Goal: Transaction & Acquisition: Download file/media

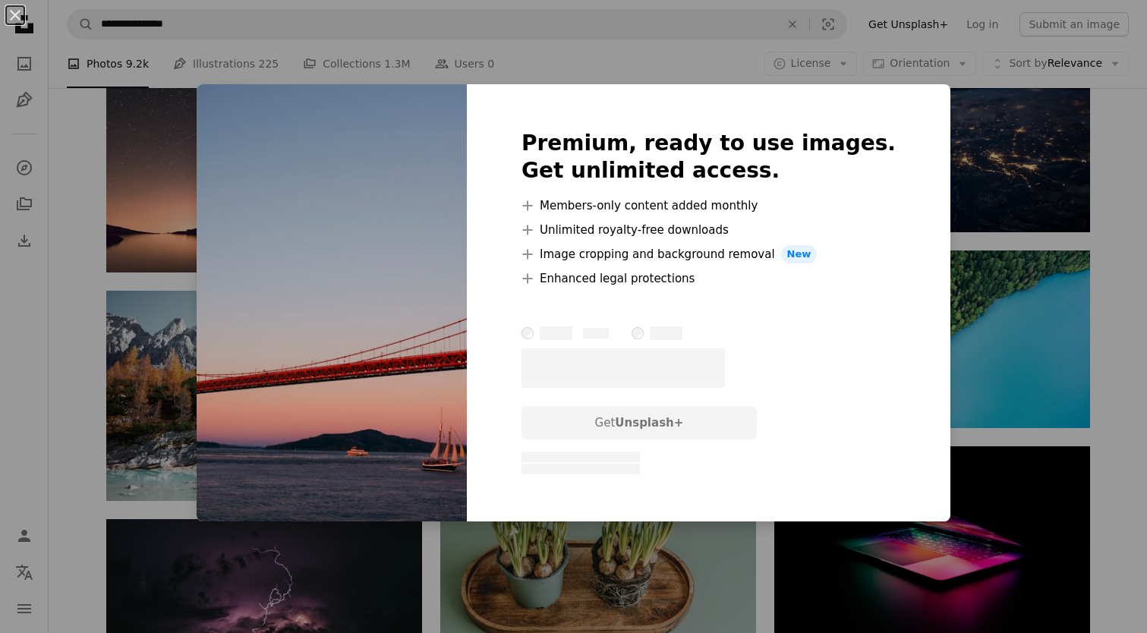
scroll to position [0, 299]
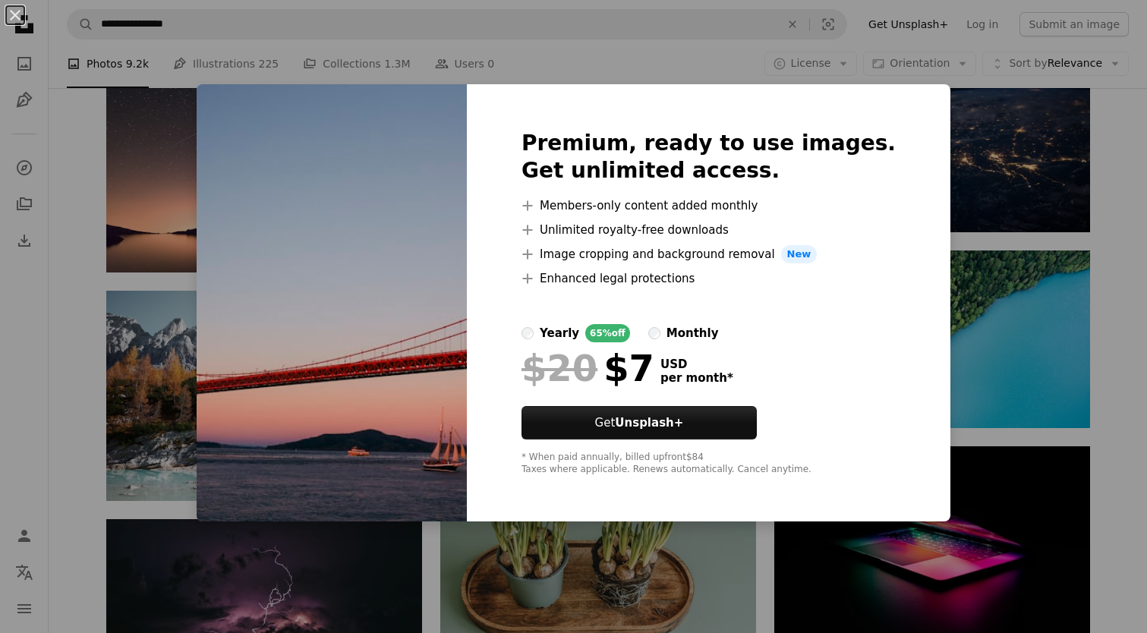
click at [985, 241] on div "An X shape Premium, ready to use images. Get unlimited access. A plus sign Memb…" at bounding box center [573, 316] width 1147 height 633
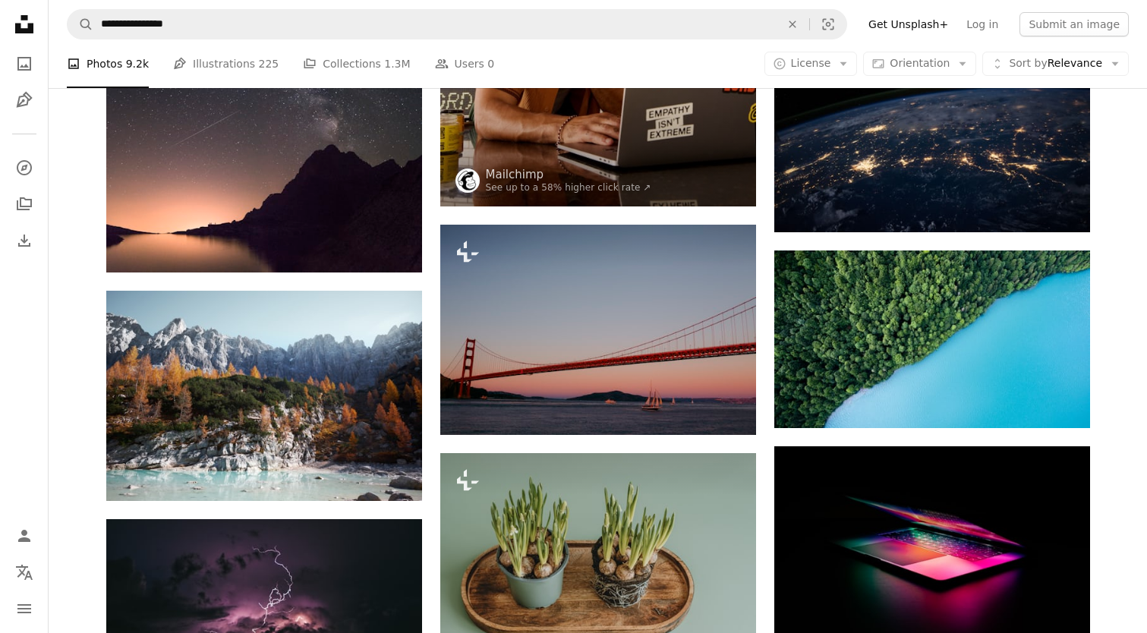
click at [1062, 404] on icon "Arrow pointing down" at bounding box center [1060, 400] width 12 height 18
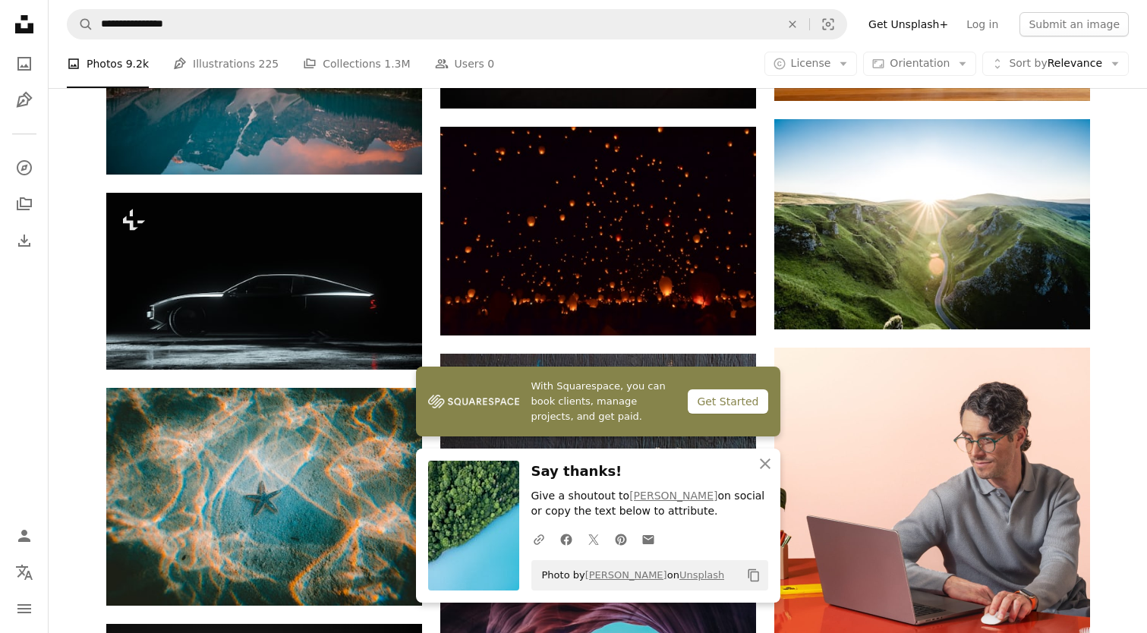
scroll to position [3848, 0]
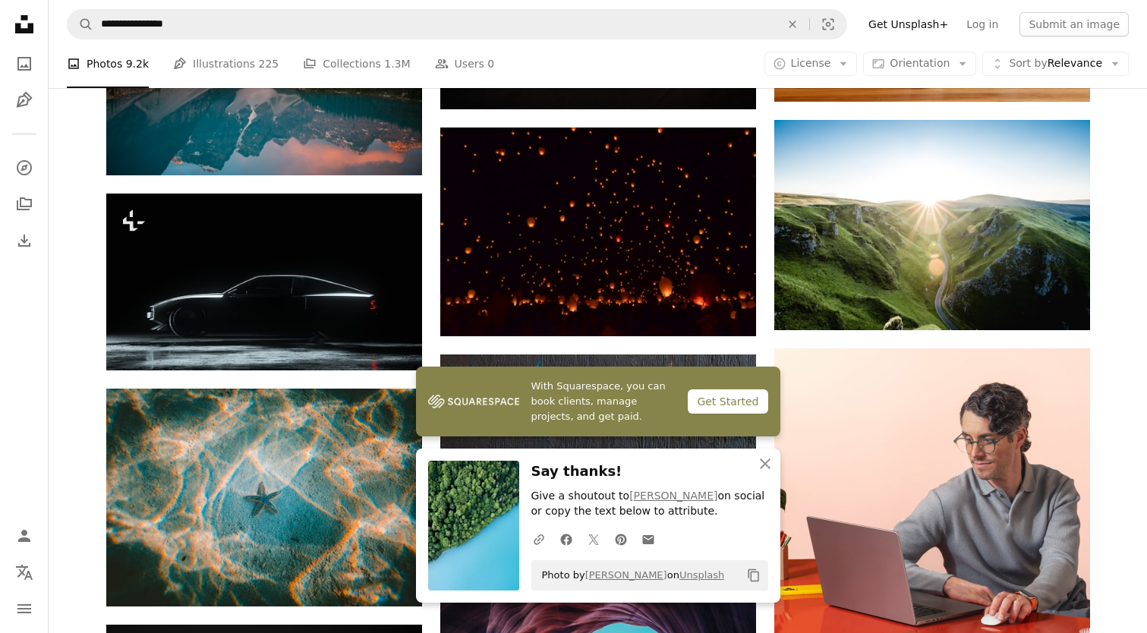
click at [734, 313] on link "Arrow pointing down" at bounding box center [726, 309] width 30 height 24
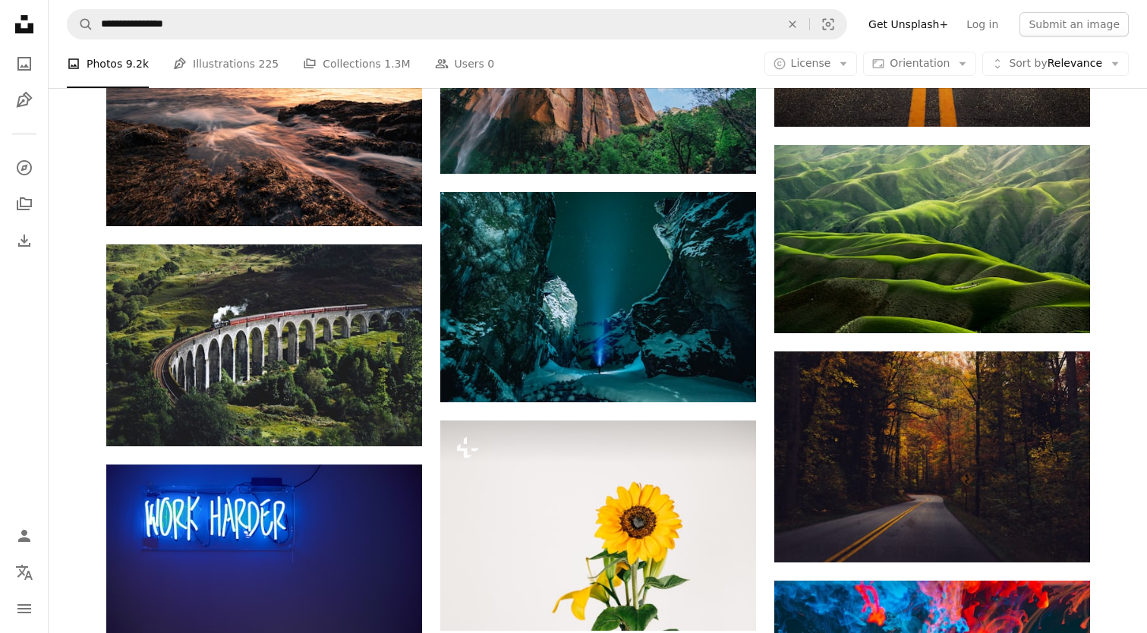
scroll to position [5157, 0]
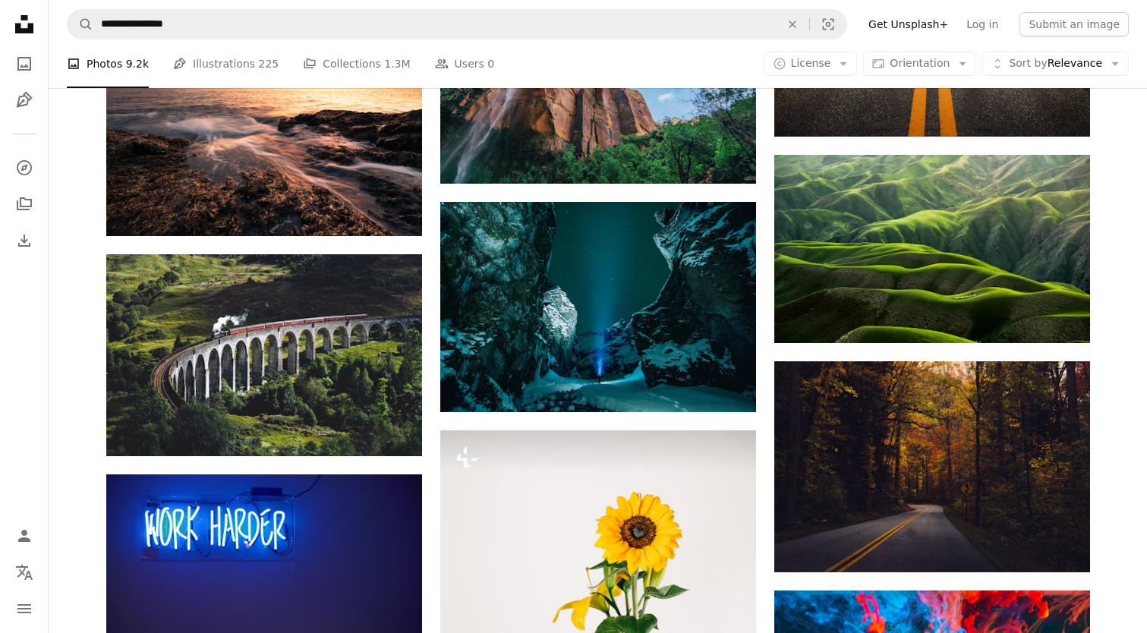
click at [1067, 309] on link "Arrow pointing down" at bounding box center [1060, 316] width 30 height 24
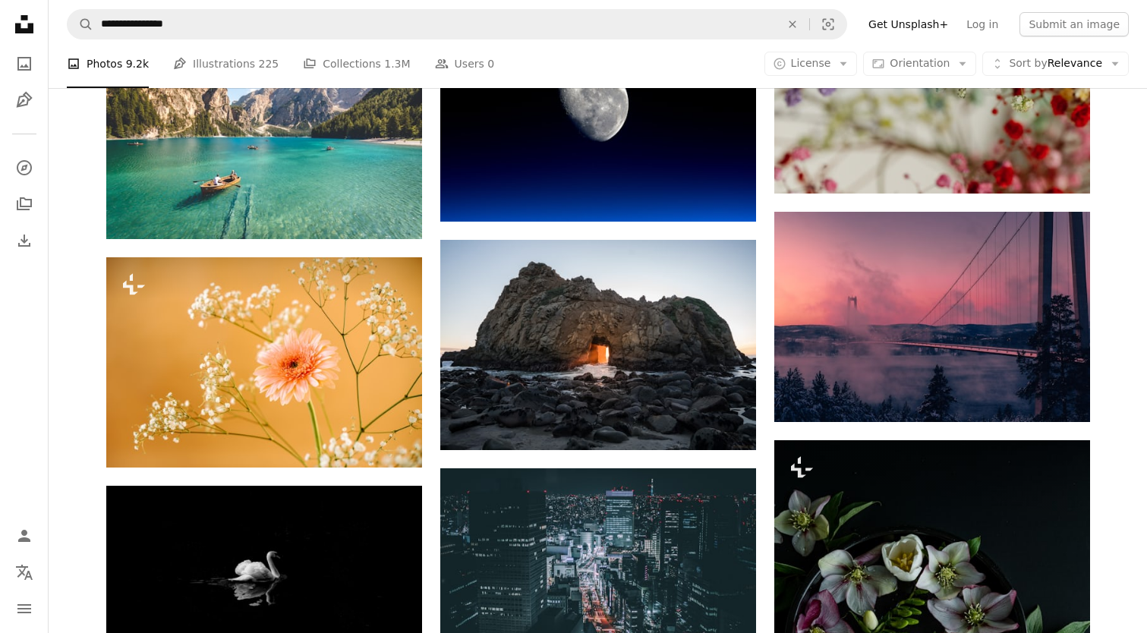
scroll to position [6326, 0]
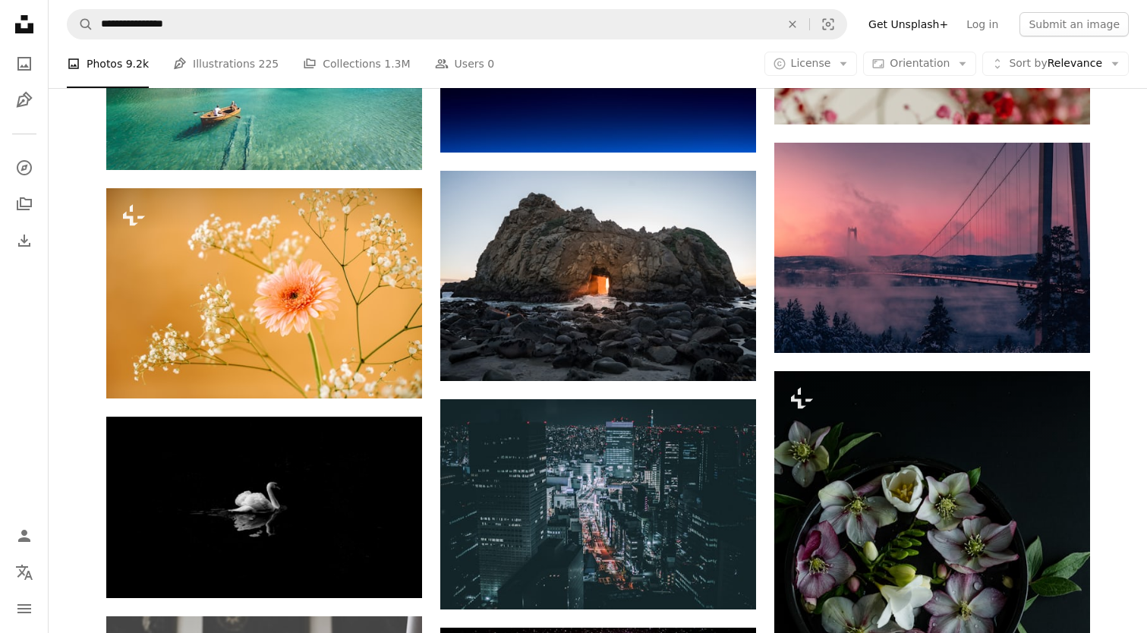
click at [1051, 324] on link "Arrow pointing down" at bounding box center [1060, 326] width 30 height 24
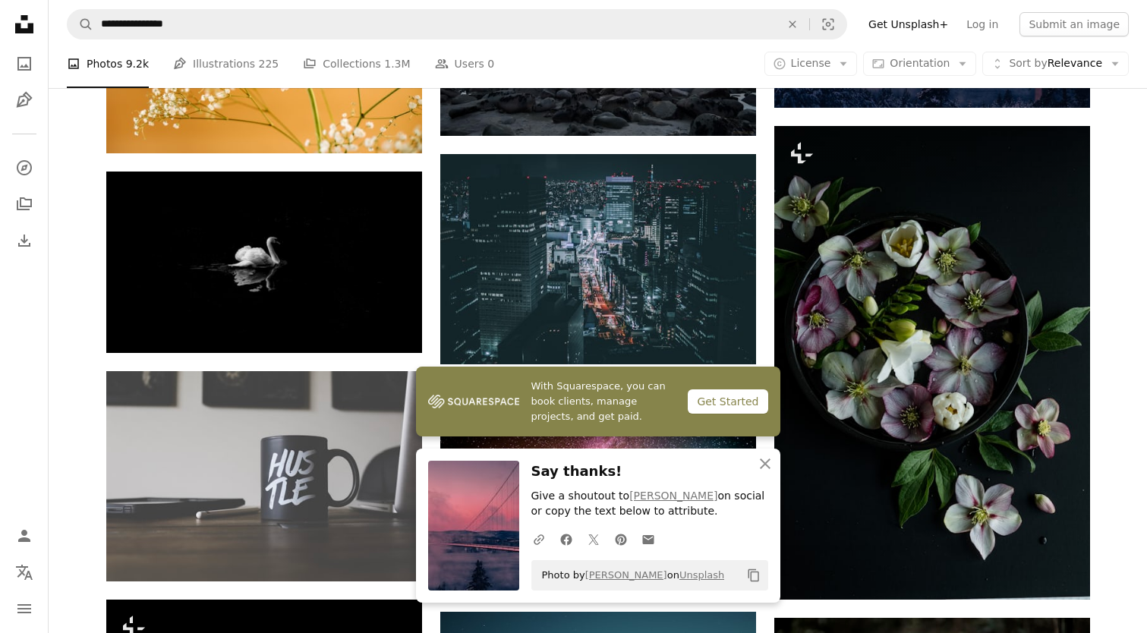
scroll to position [6579, 0]
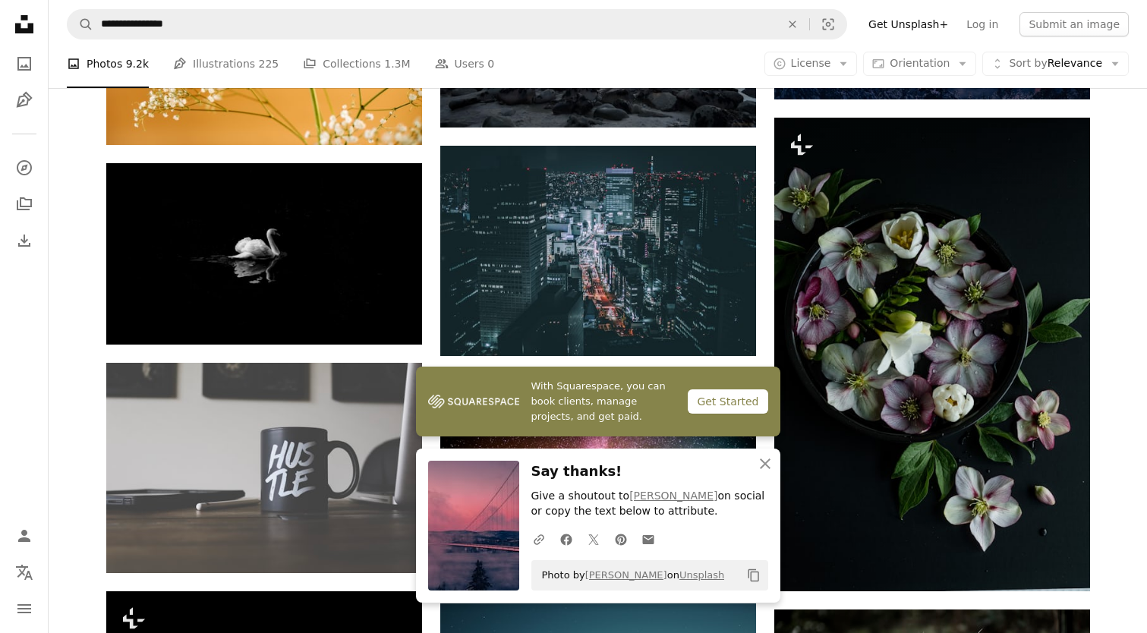
click at [387, 320] on icon "Arrow pointing down" at bounding box center [392, 316] width 12 height 18
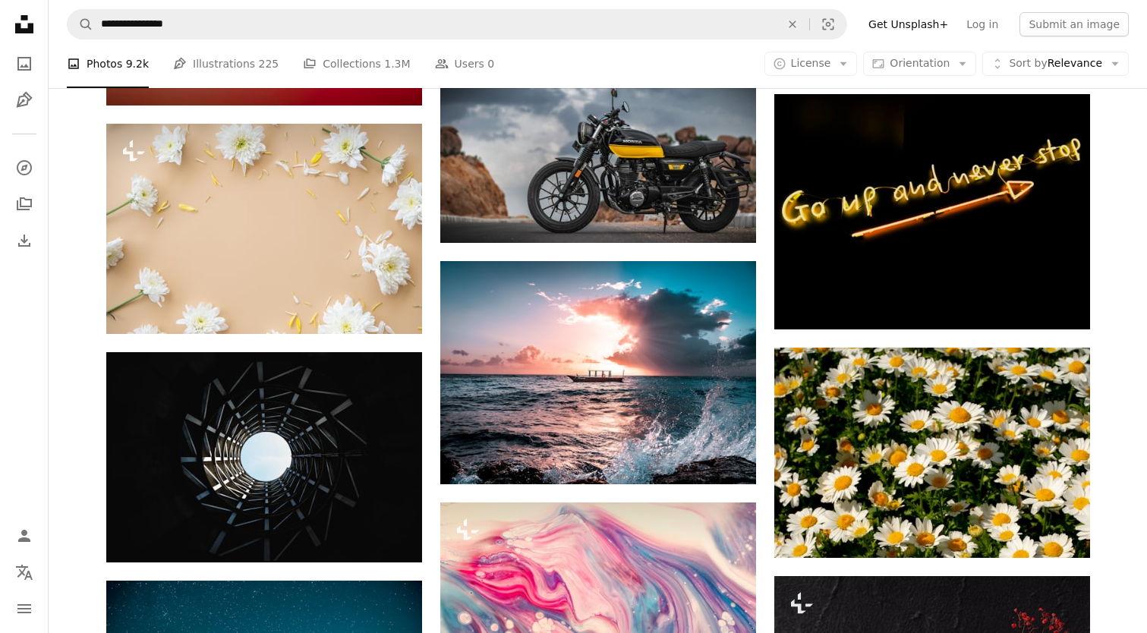
scroll to position [7990, 0]
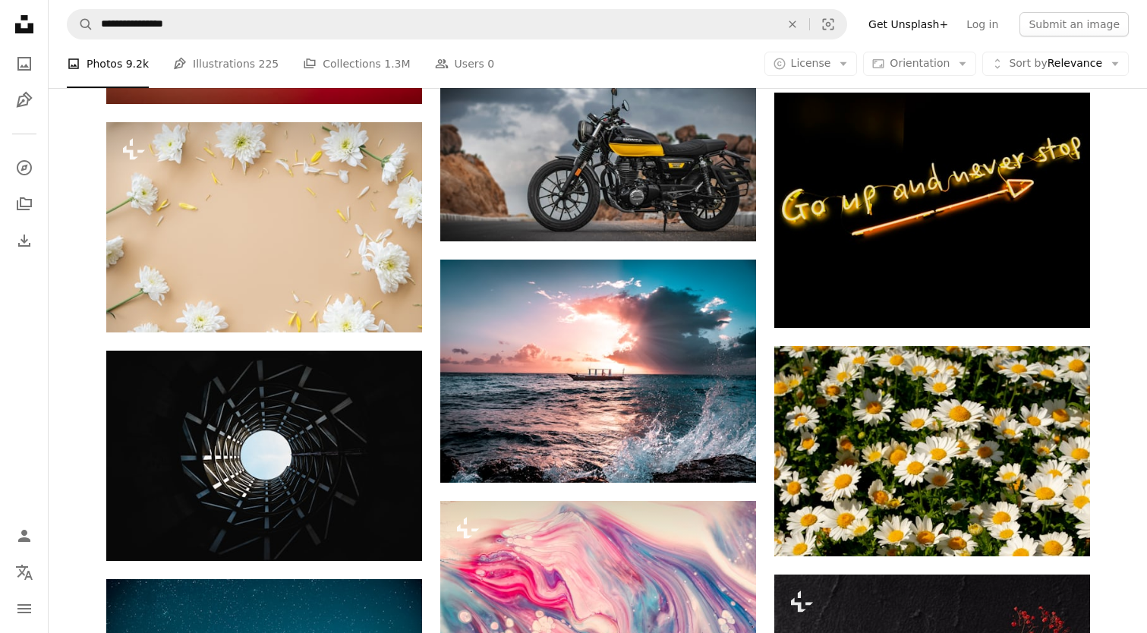
click at [388, 528] on icon "Arrow pointing down" at bounding box center [392, 533] width 12 height 18
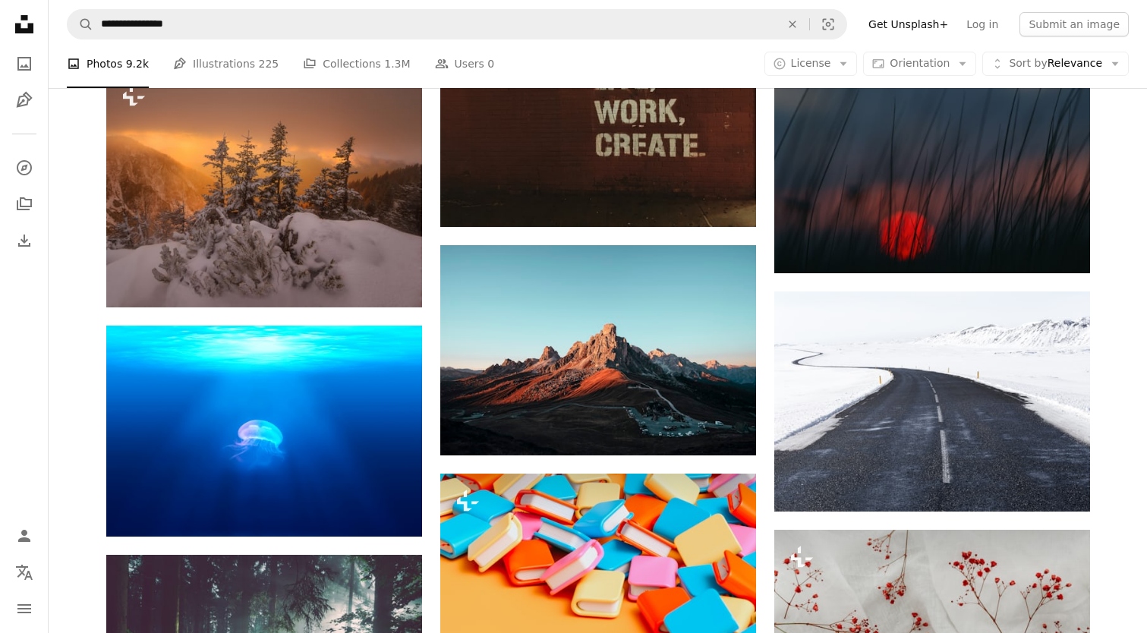
scroll to position [8955, 0]
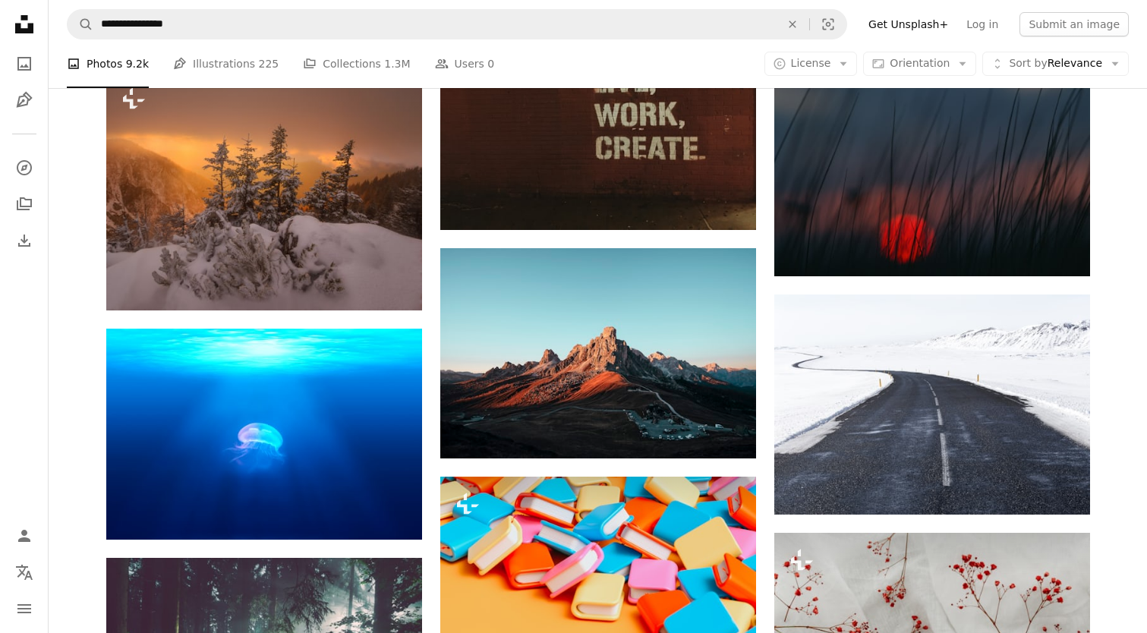
click at [1057, 250] on icon "Download" at bounding box center [1059, 248] width 10 height 11
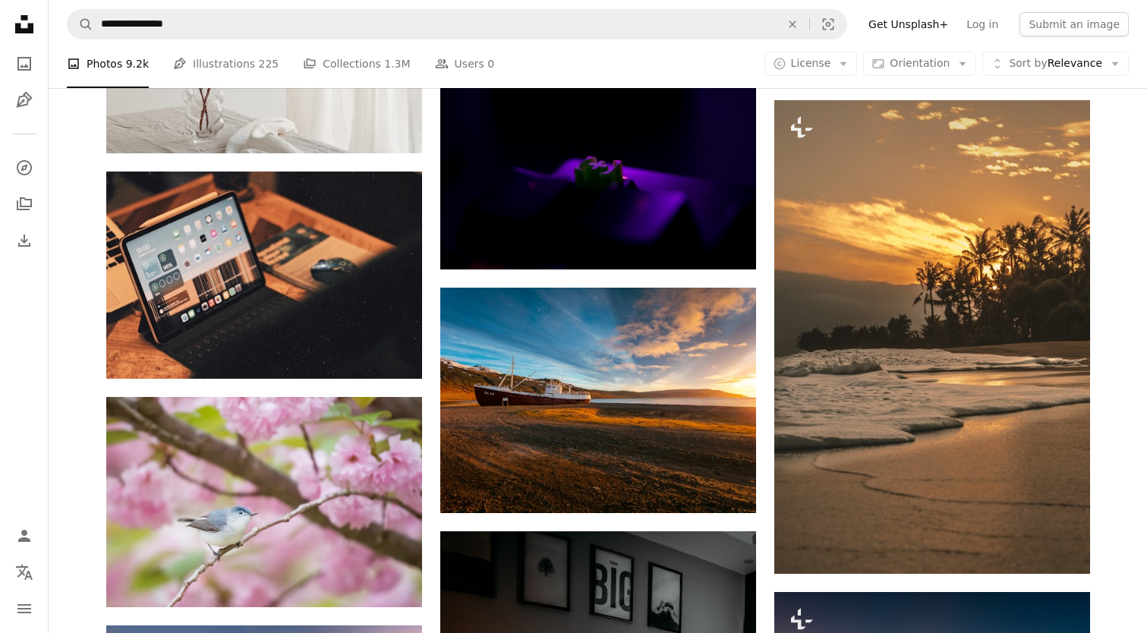
scroll to position [10302, 0]
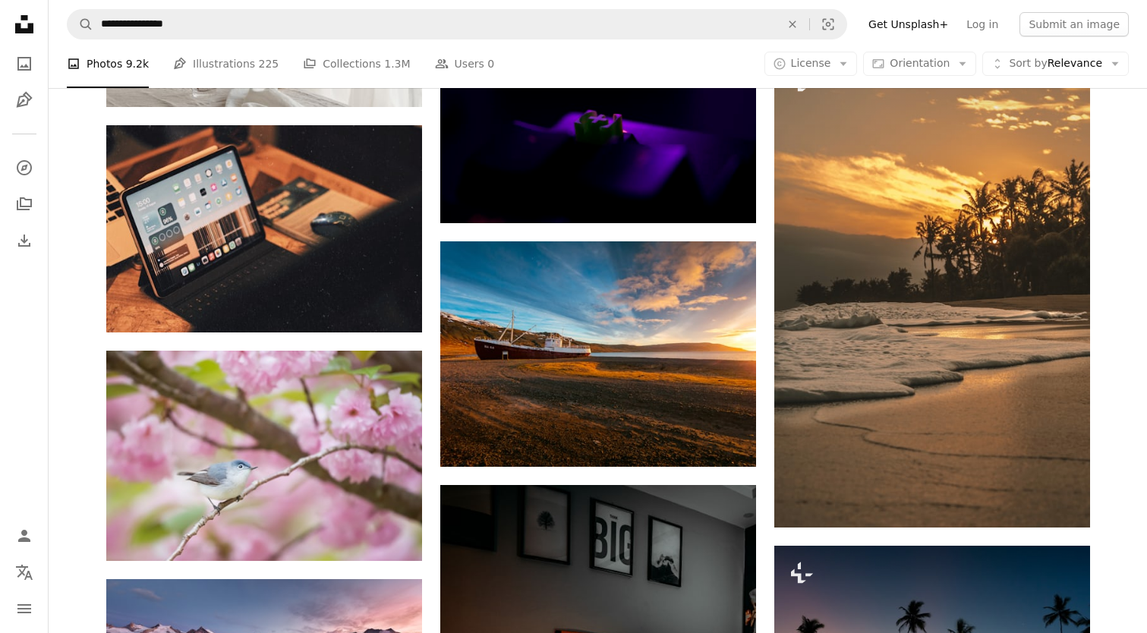
click at [734, 446] on link "Arrow pointing down" at bounding box center [726, 439] width 30 height 24
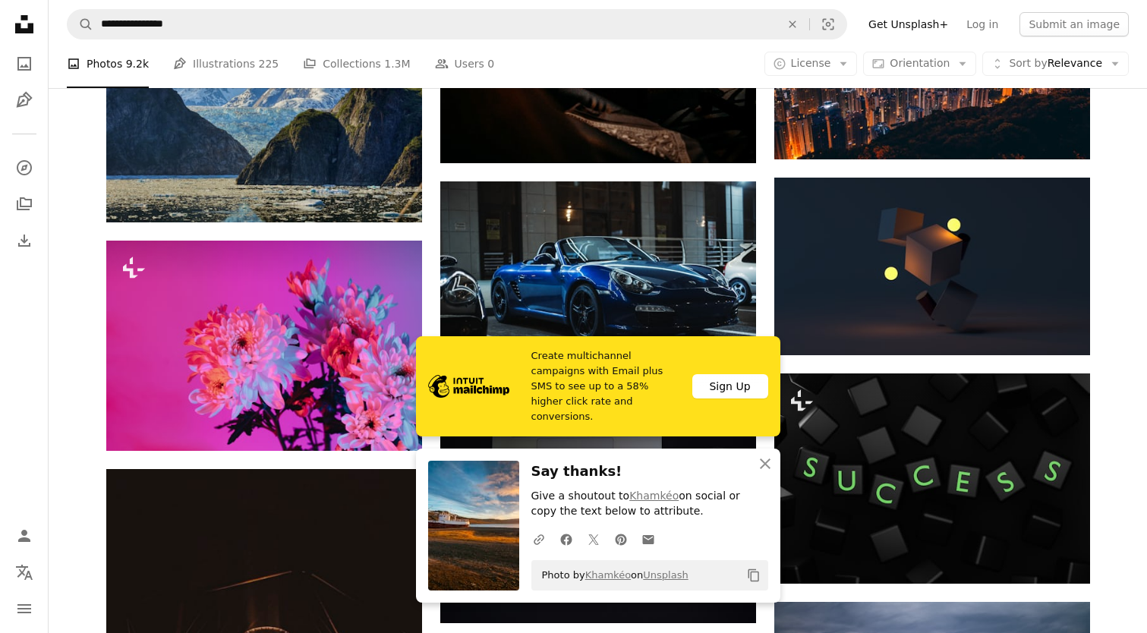
scroll to position [11110, 0]
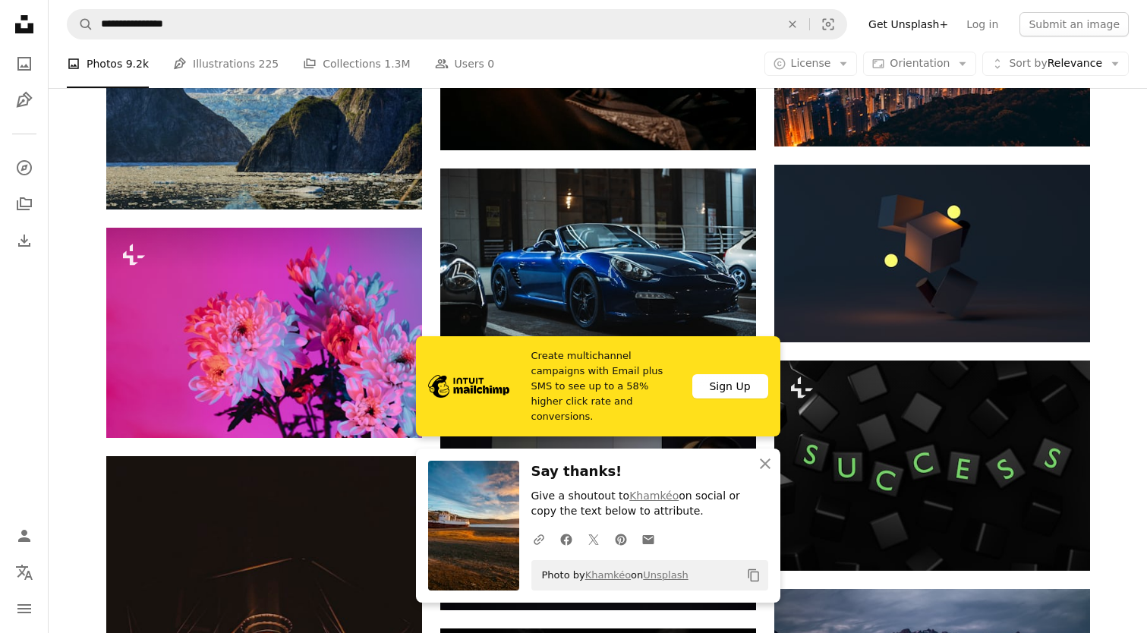
click at [1063, 307] on icon "Arrow pointing down" at bounding box center [1060, 314] width 12 height 18
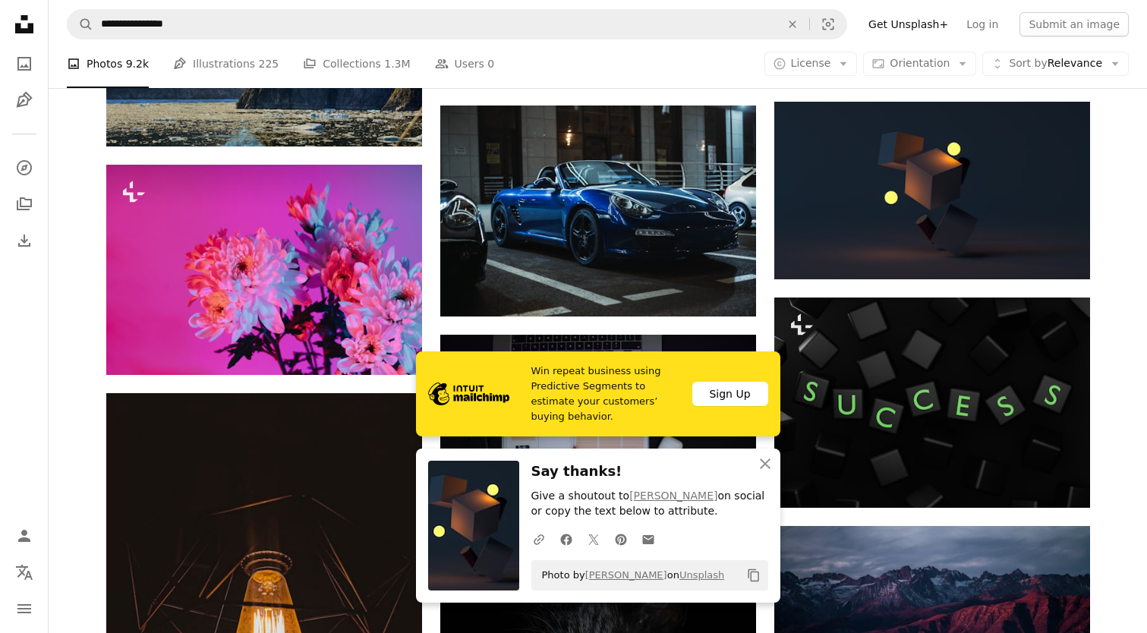
click at [764, 467] on icon "button" at bounding box center [765, 464] width 11 height 11
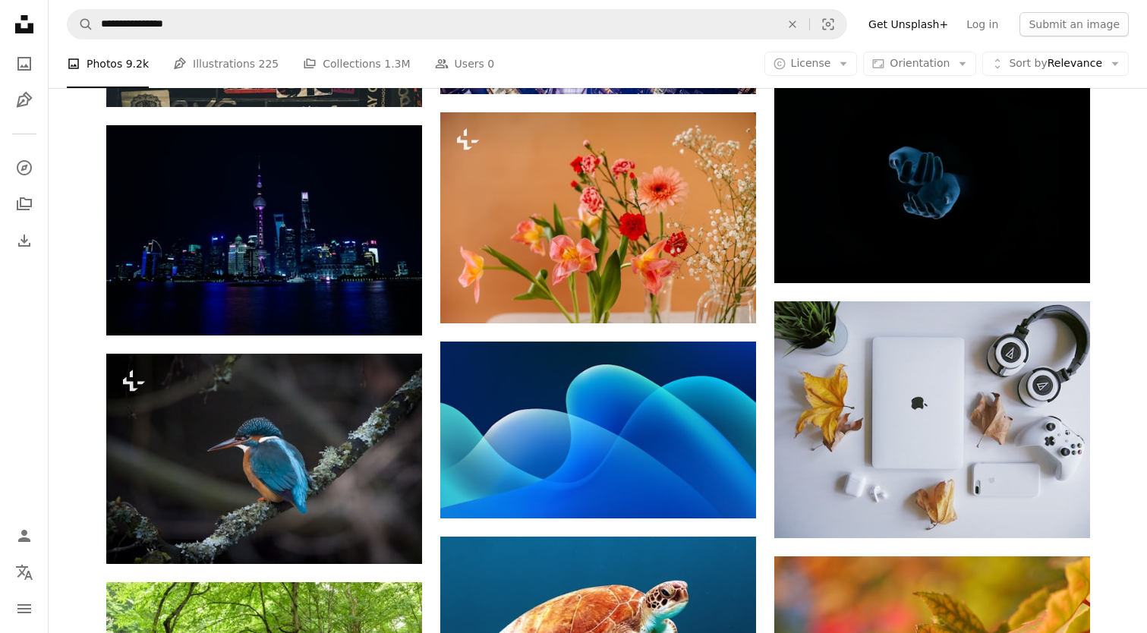
scroll to position [12547, 0]
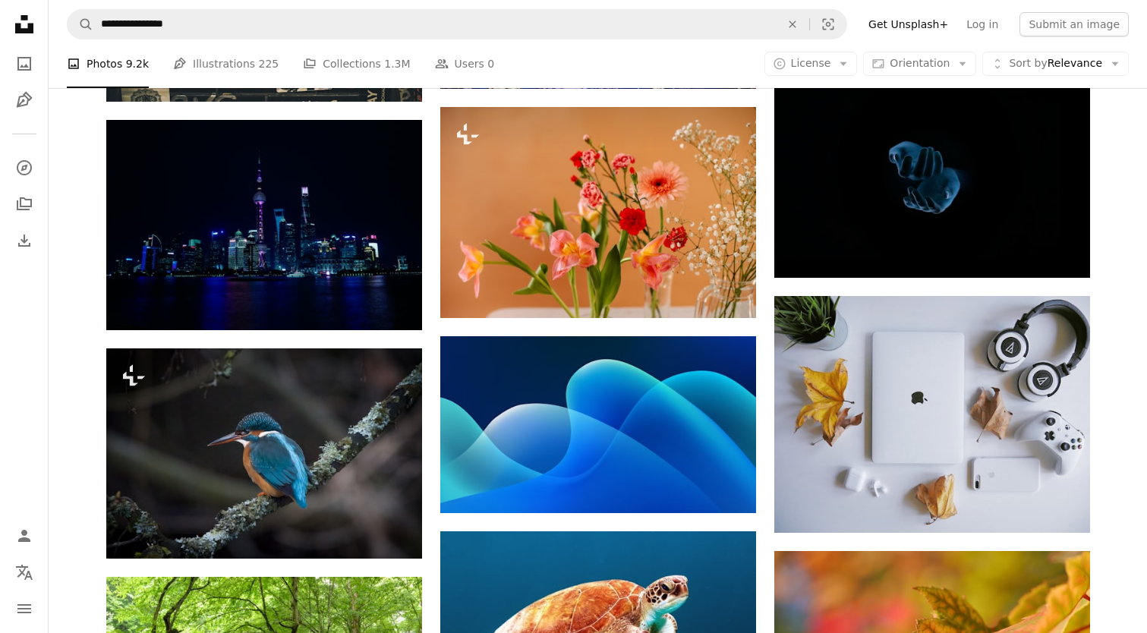
click at [736, 486] on link "Arrow pointing down" at bounding box center [726, 486] width 30 height 24
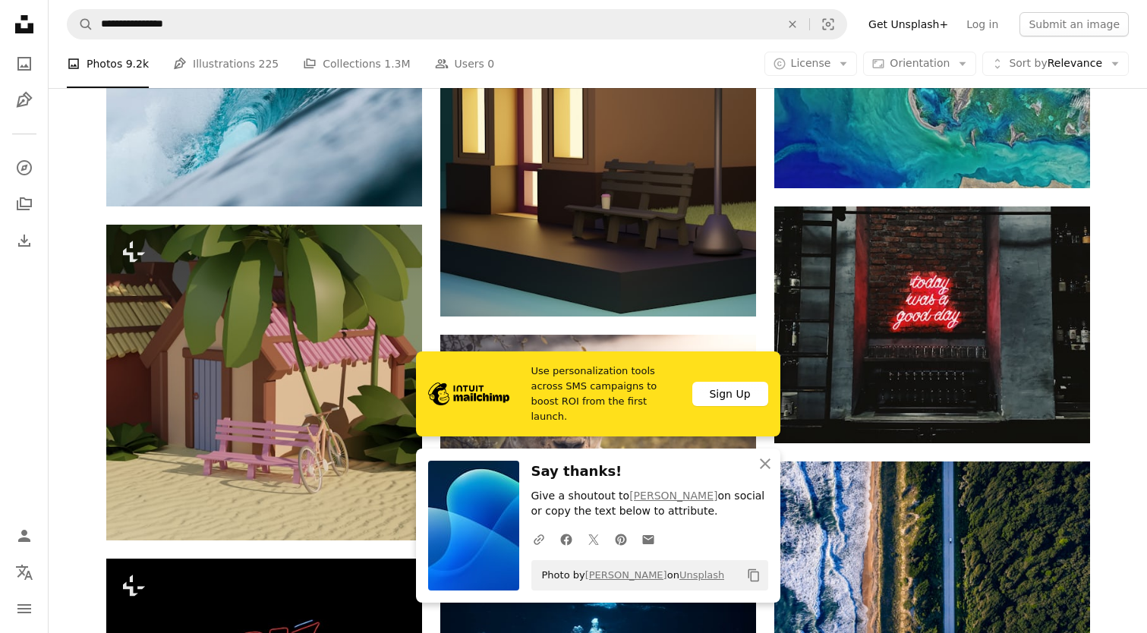
scroll to position [13362, 0]
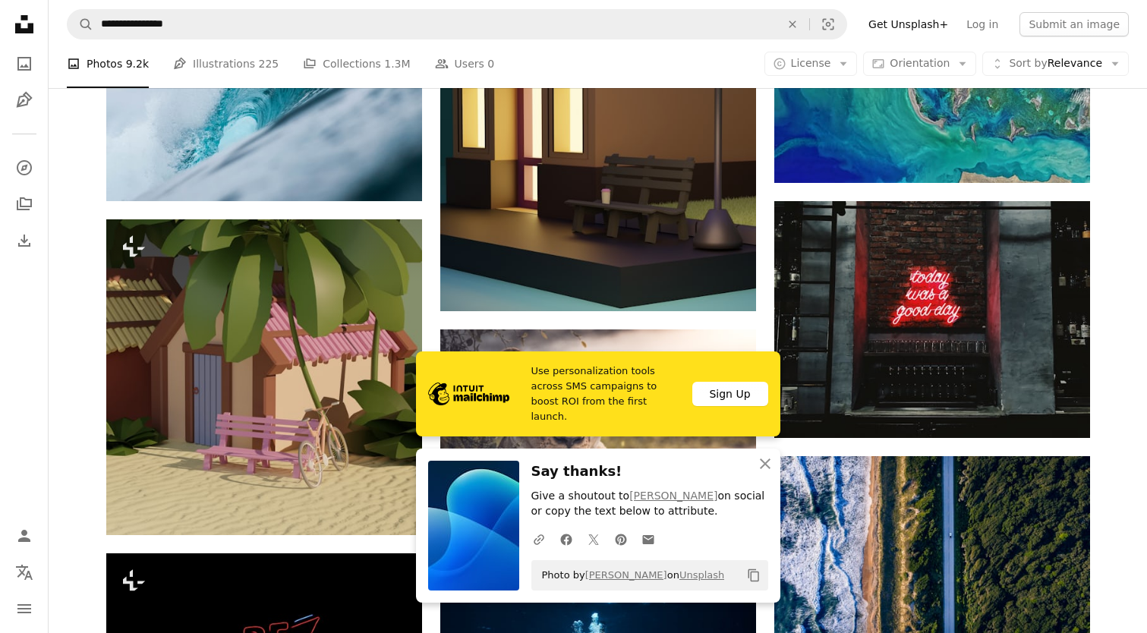
click at [768, 479] on button "An X shape Close" at bounding box center [765, 464] width 30 height 30
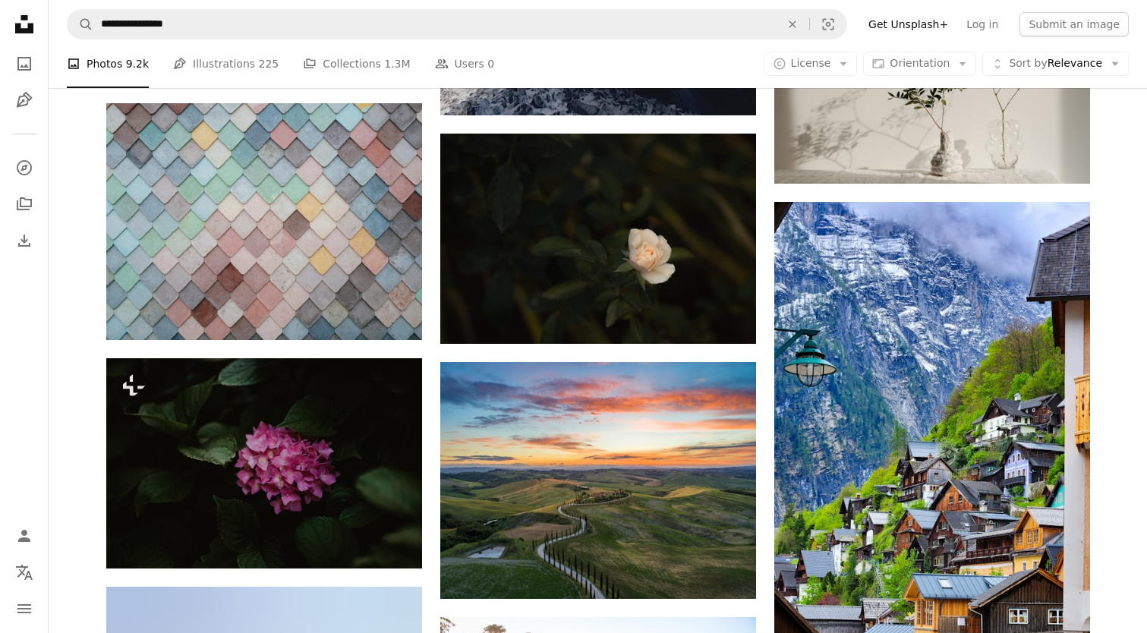
scroll to position [14729, 0]
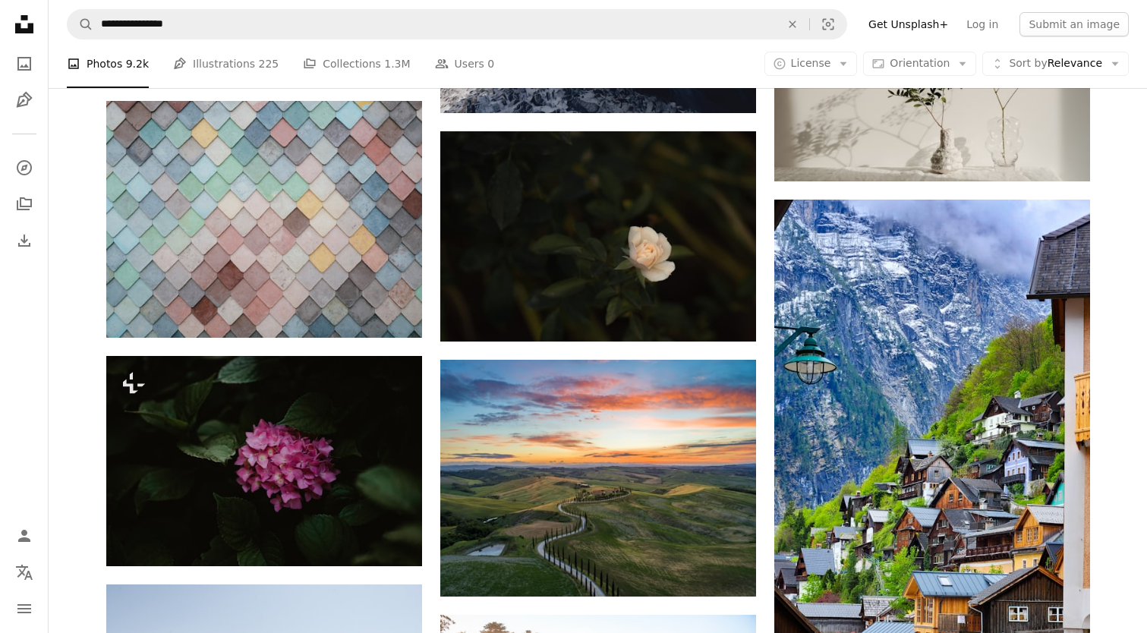
click at [735, 319] on link "Arrow pointing down" at bounding box center [726, 314] width 30 height 24
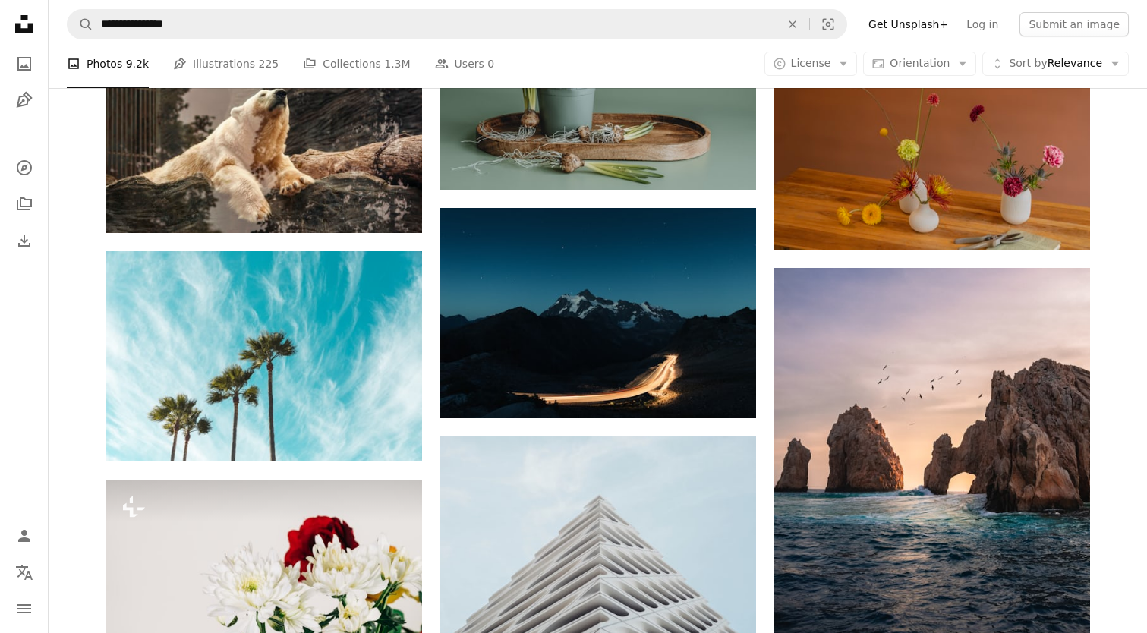
scroll to position [17352, 0]
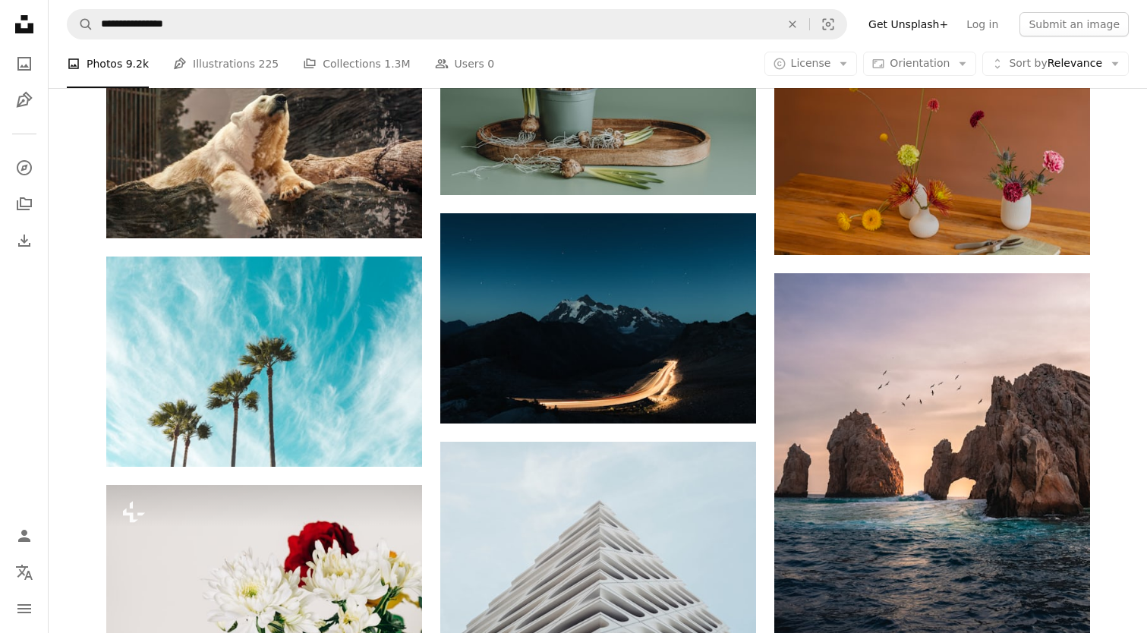
click at [738, 404] on link "Arrow pointing down" at bounding box center [726, 396] width 30 height 24
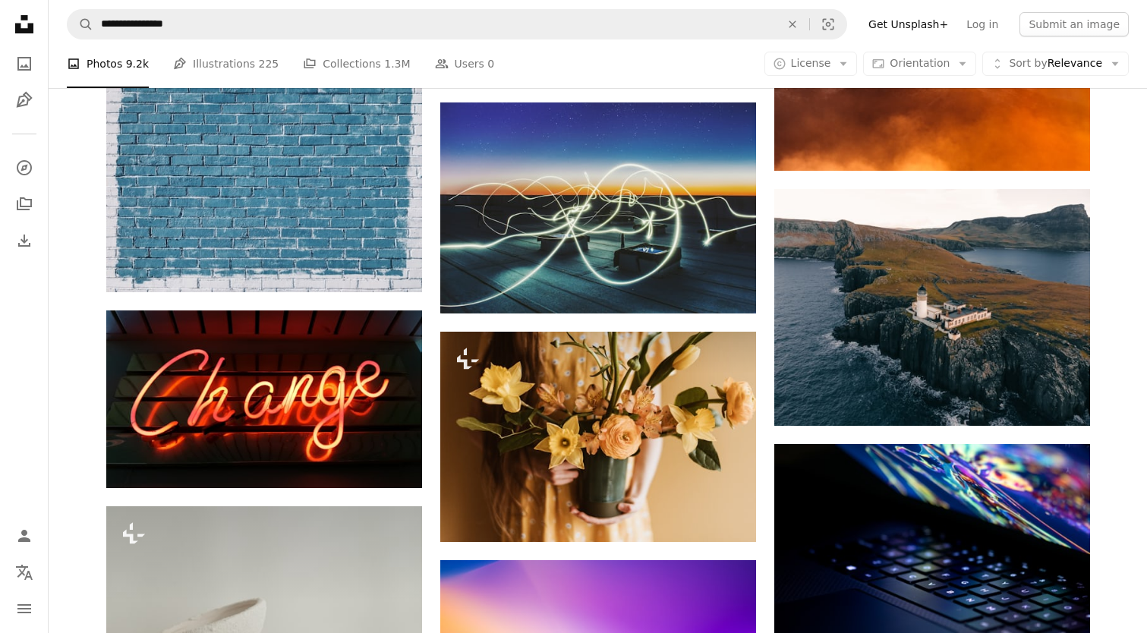
scroll to position [18505, 0]
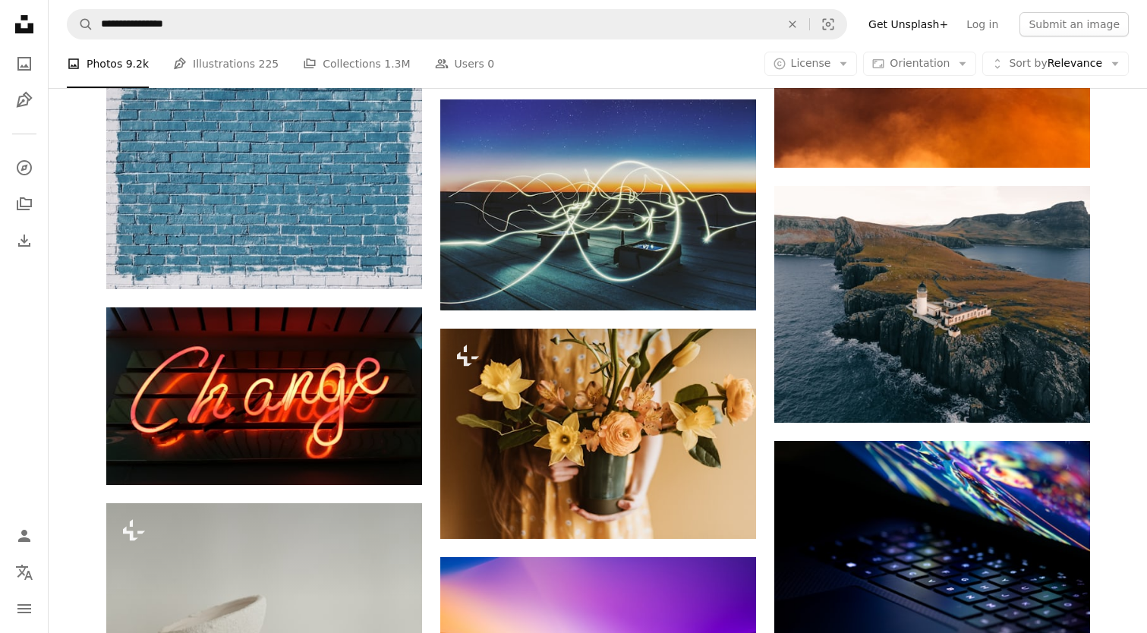
click at [739, 292] on link "Arrow pointing down" at bounding box center [726, 283] width 30 height 24
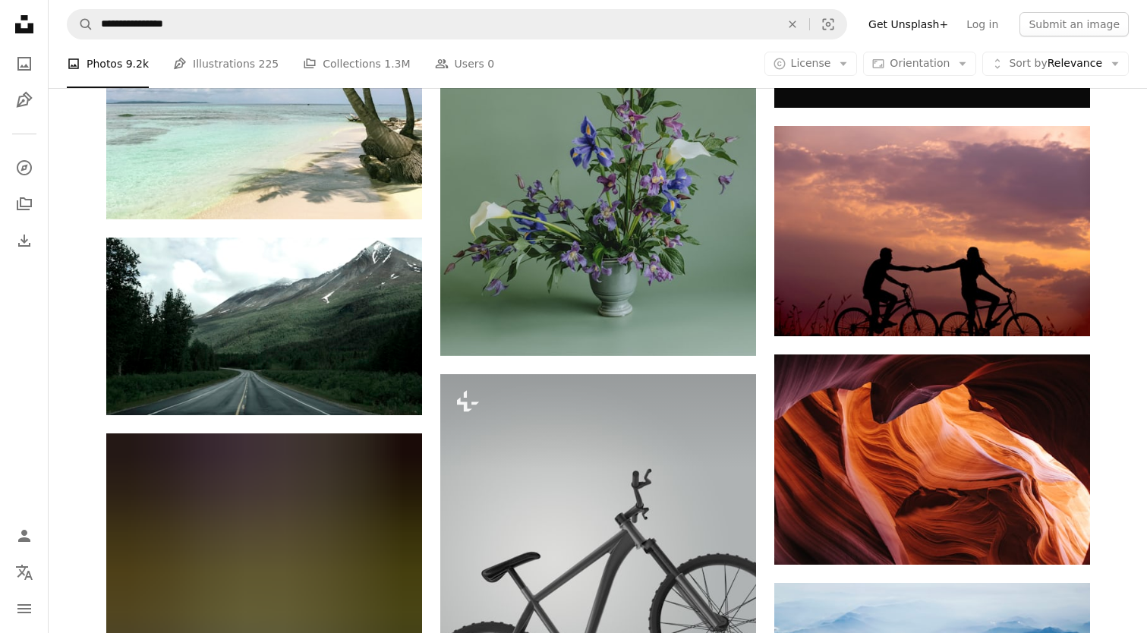
scroll to position [19926, 0]
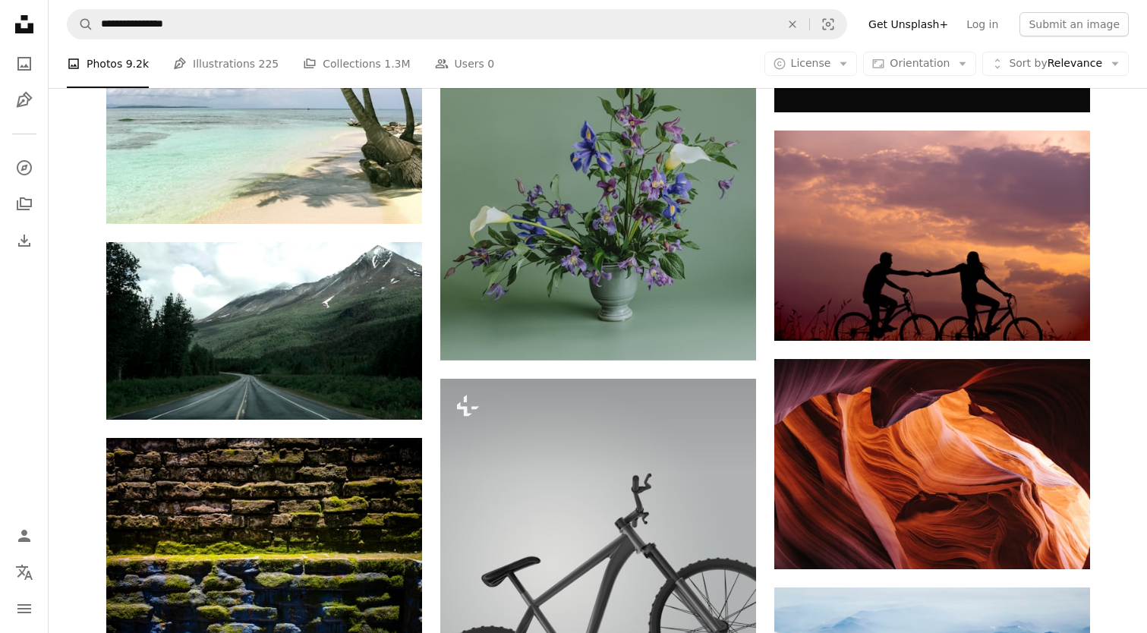
click at [389, 397] on icon "Download" at bounding box center [391, 391] width 10 height 11
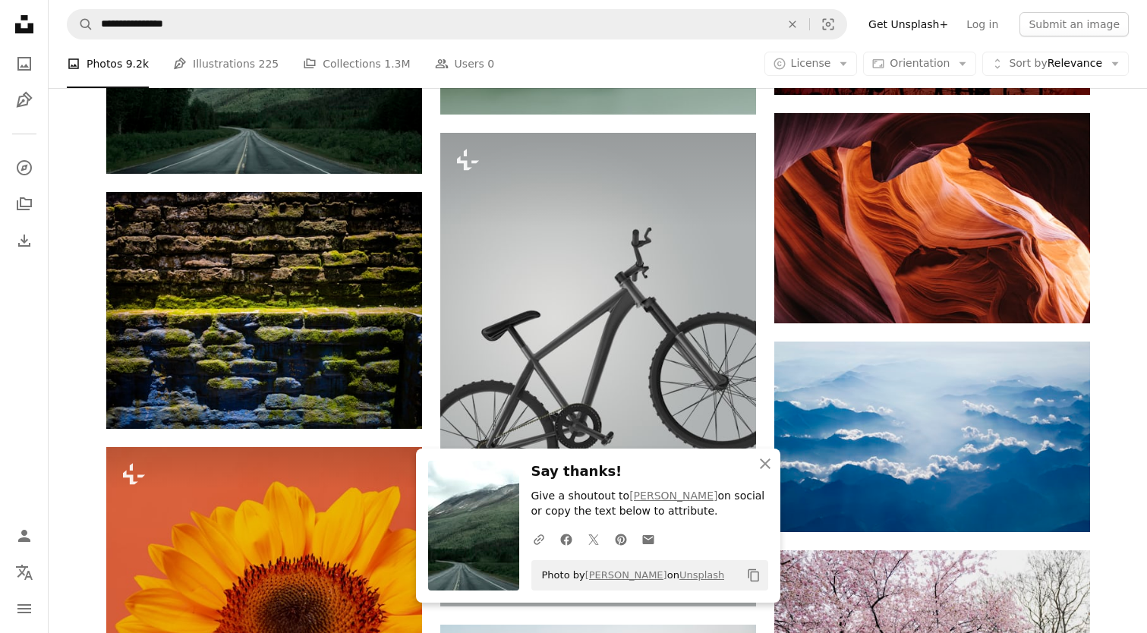
scroll to position [20173, 0]
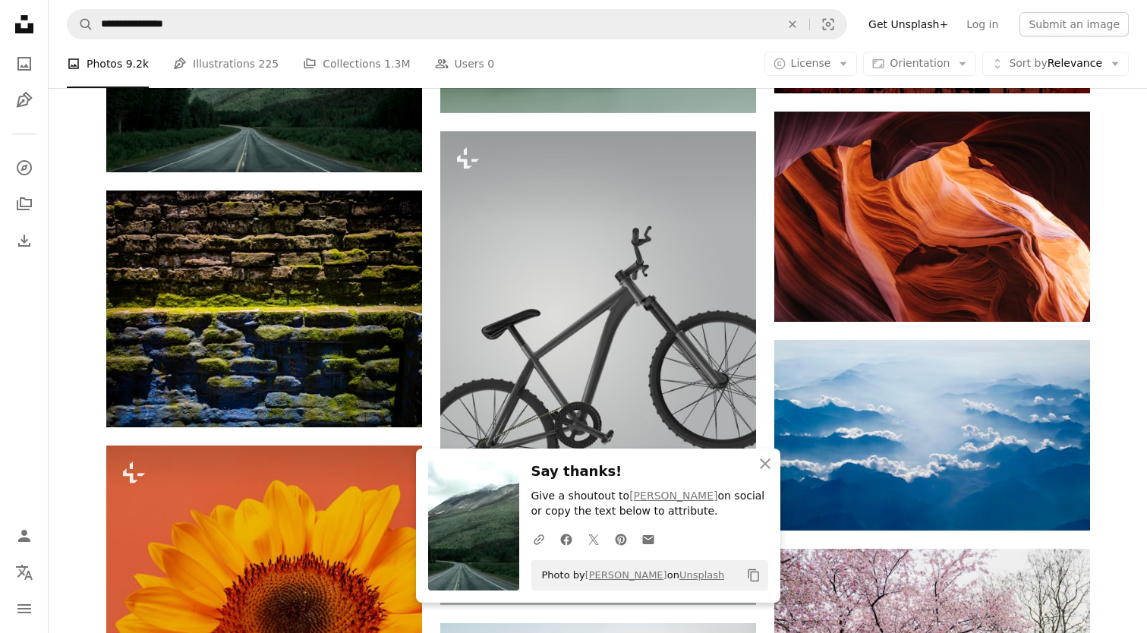
click at [1059, 287] on icon "Arrow pointing down" at bounding box center [1060, 294] width 12 height 18
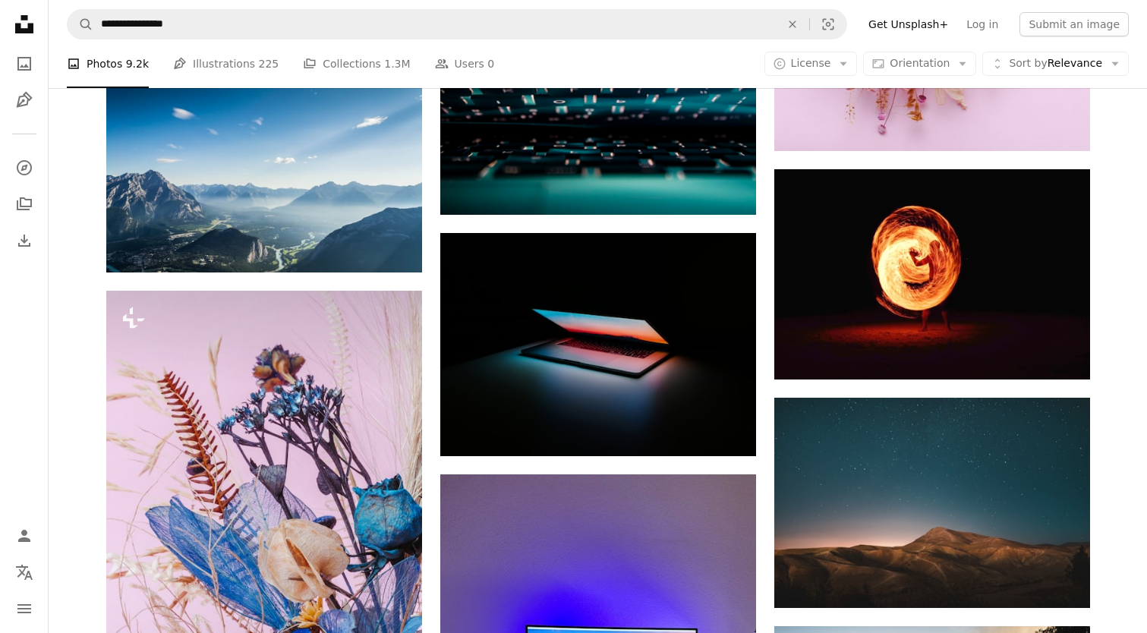
scroll to position [21724, 0]
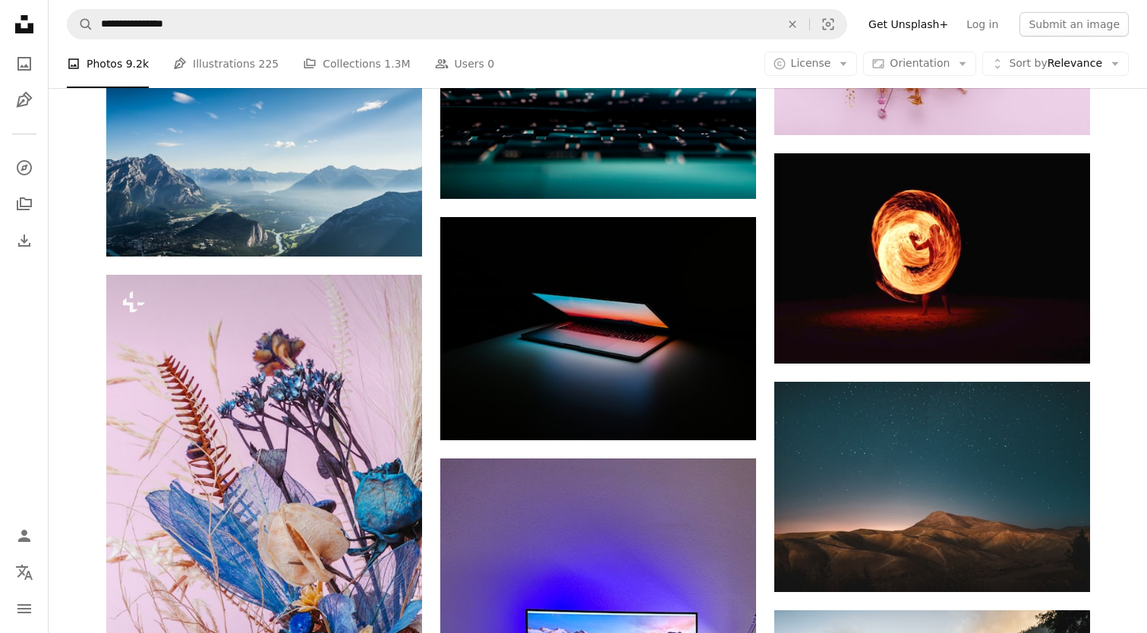
click at [1062, 339] on icon "Download" at bounding box center [1059, 335] width 10 height 11
